Goal: Communication & Community: Answer question/provide support

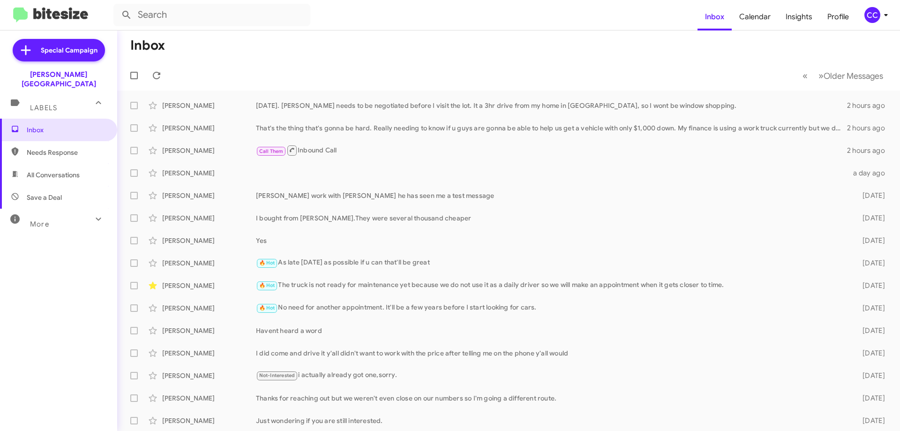
click at [45, 148] on span "Needs Response" at bounding box center [67, 152] width 80 height 9
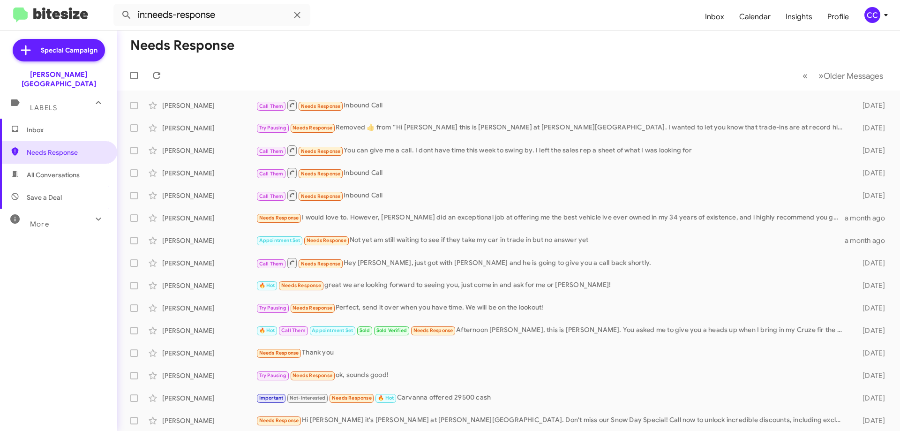
click at [45, 170] on span "All Conversations" at bounding box center [53, 174] width 53 height 9
type input "in:all-conversations"
